Goal: Task Accomplishment & Management: Use online tool/utility

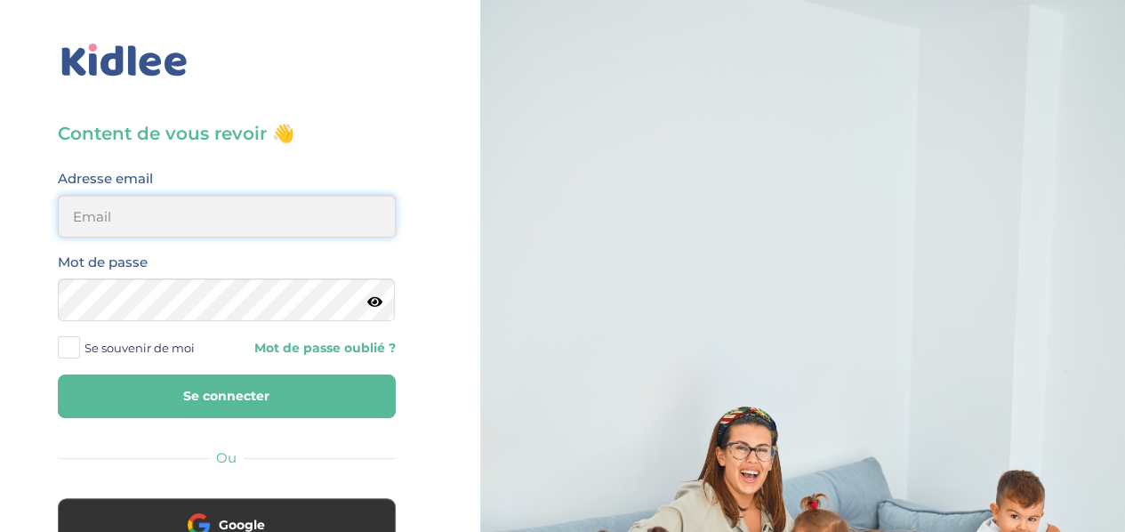
click at [269, 211] on input "email" at bounding box center [227, 216] width 338 height 43
type input "[EMAIL_ADDRESS][DOMAIN_NAME]"
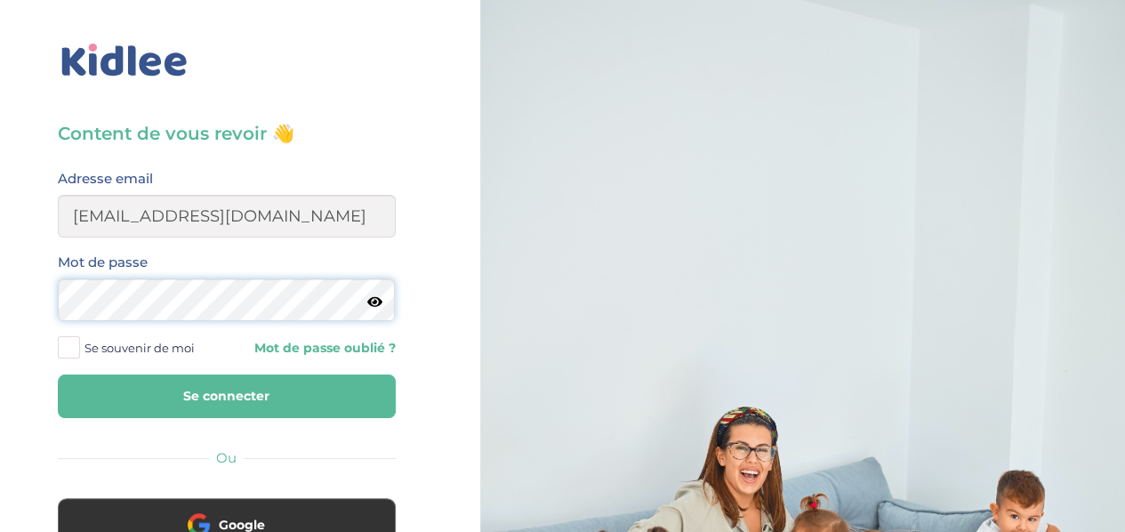
click at [58, 374] on button "Se connecter" at bounding box center [227, 396] width 338 height 44
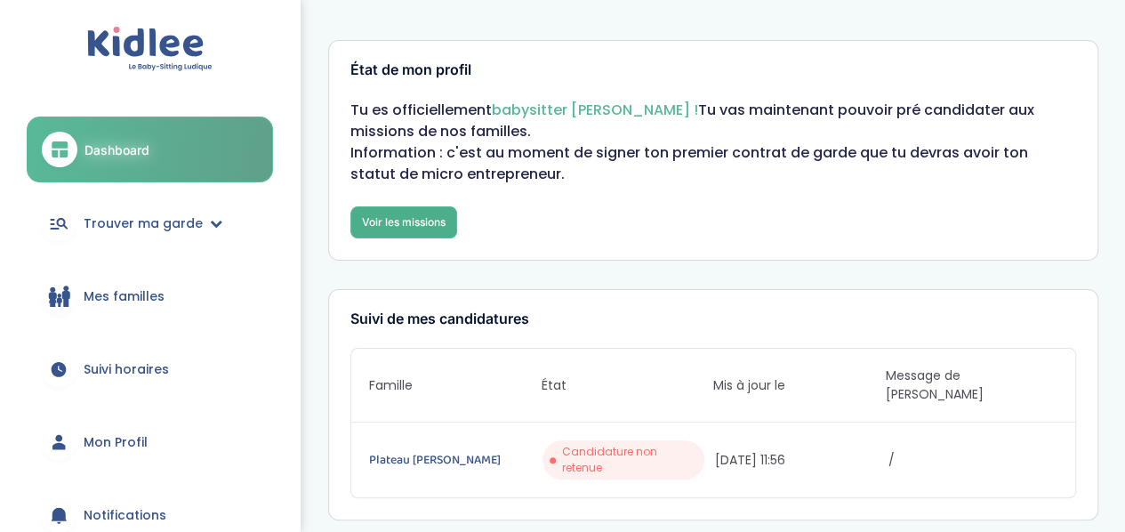
click at [429, 224] on link "Voir les missions" at bounding box center [403, 222] width 107 height 32
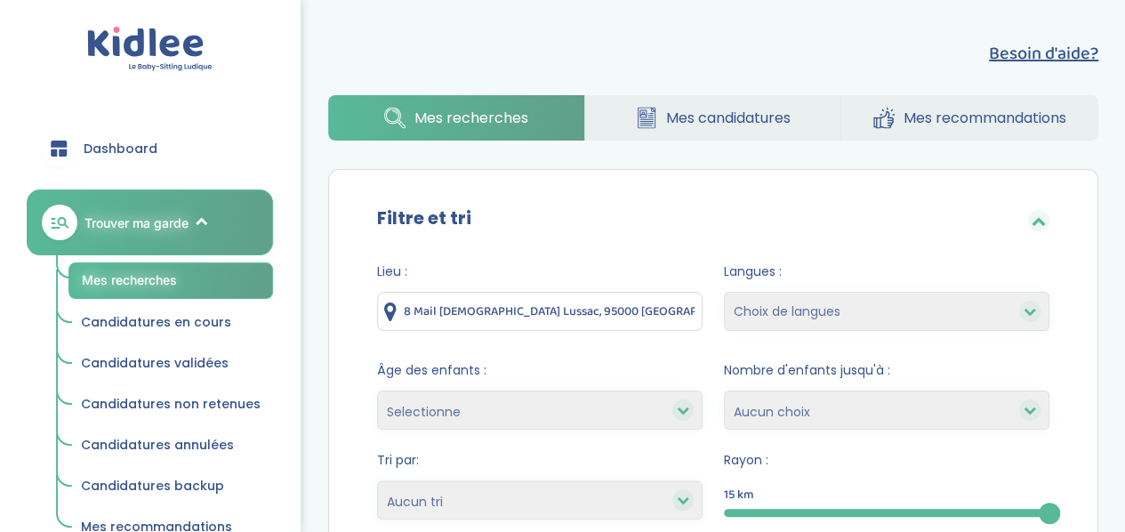
click at [939, 138] on link "Mes recommandations" at bounding box center [969, 117] width 257 height 45
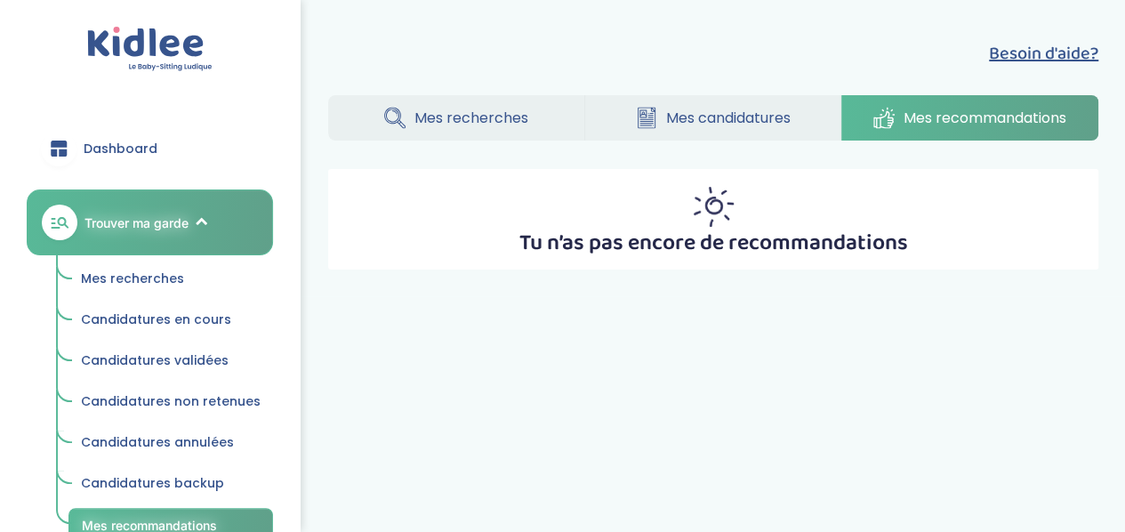
click at [500, 134] on link "Mes recherches" at bounding box center [456, 117] width 256 height 45
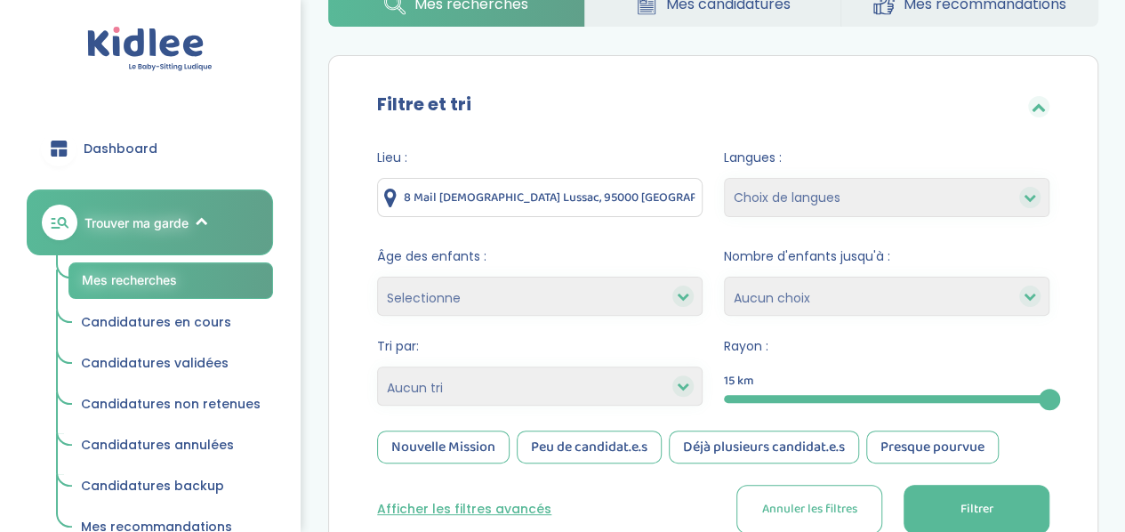
scroll to position [127, 0]
